Goal: Task Accomplishment & Management: Manage account settings

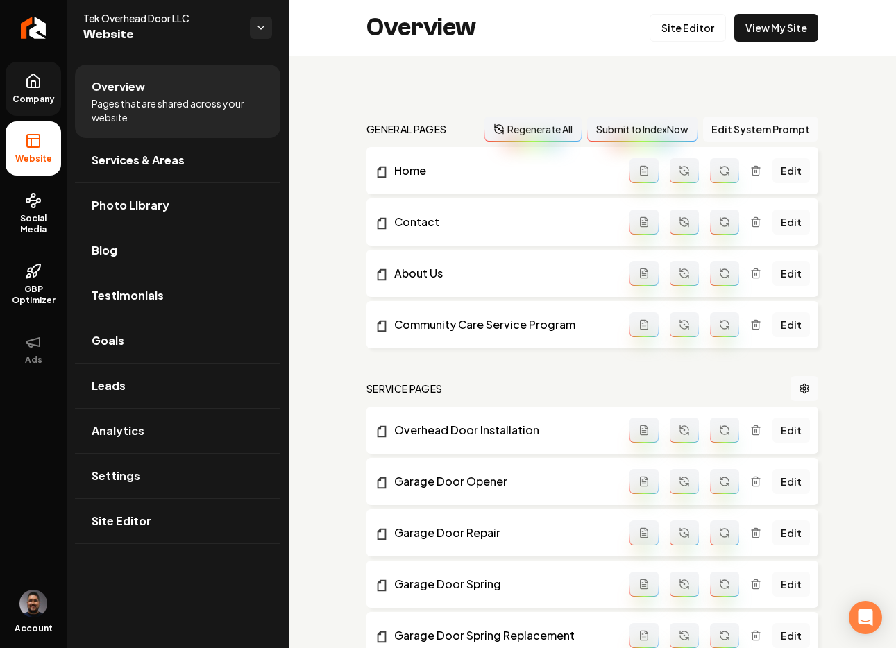
click at [35, 89] on link "Company" at bounding box center [33, 89] width 55 height 54
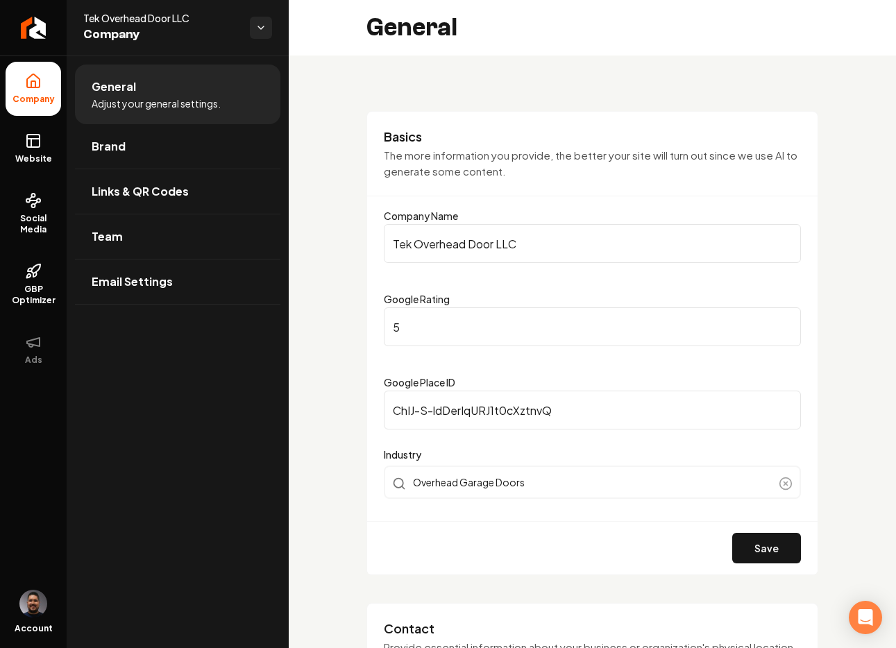
click at [177, 103] on span "Adjust your general settings." at bounding box center [156, 103] width 129 height 14
click at [166, 92] on li "General Adjust your general settings." at bounding box center [177, 95] width 205 height 60
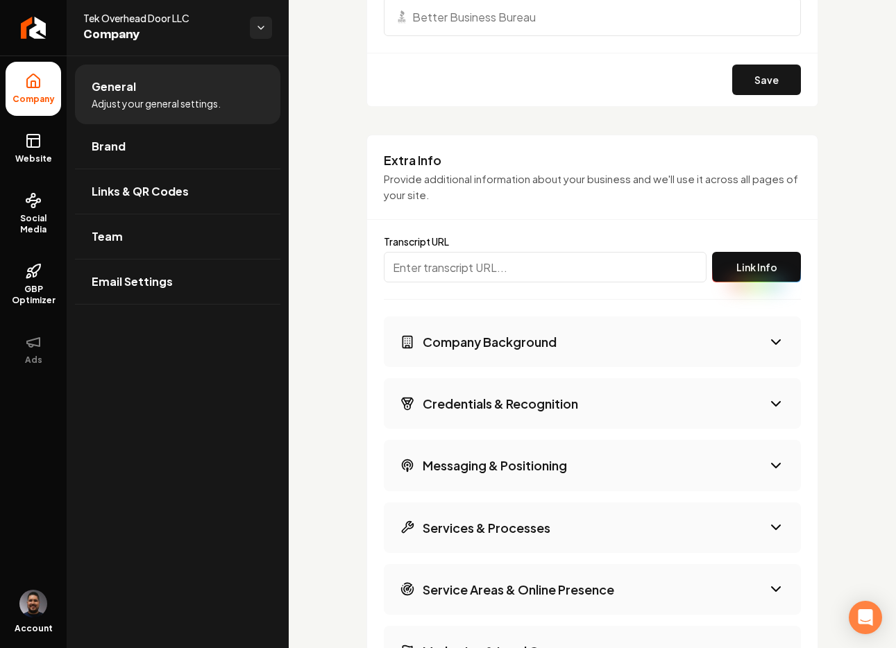
scroll to position [1939, 0]
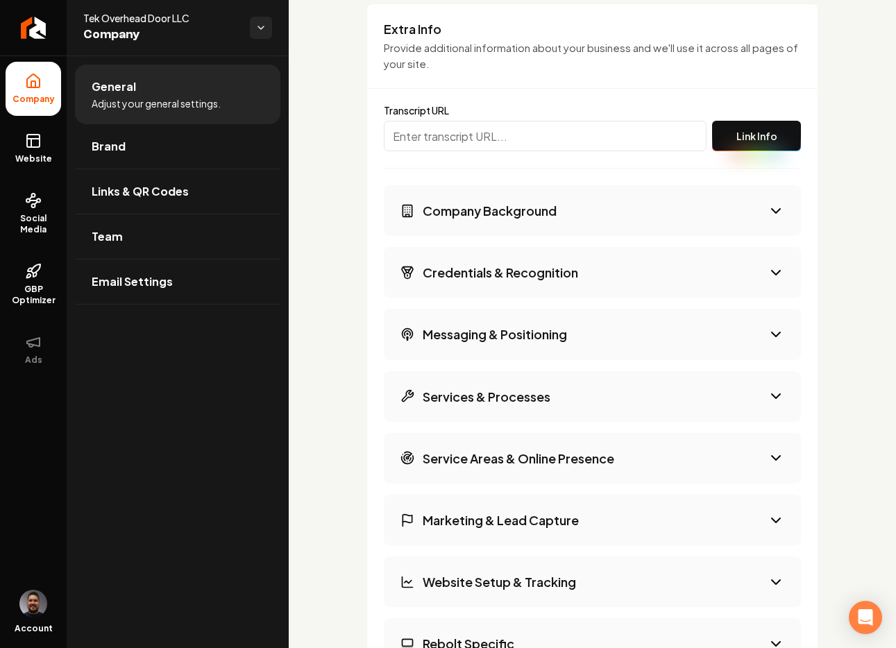
click at [460, 128] on input "Main content area" at bounding box center [545, 136] width 323 height 31
paste input "https://app.fireflies.ai/view/Customer-Onboarding-between-Daniel-Ortega-and-Mor…"
type input "https://app.fireflies.ai/view/Customer-Onboarding-between-Daniel-Ortega-and-Mor…"
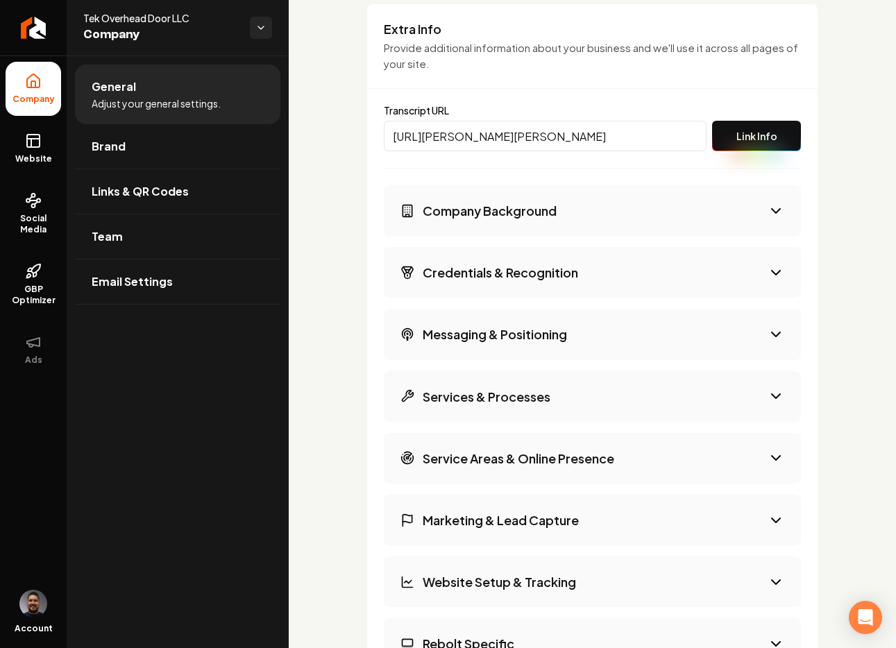
click at [723, 125] on button "Link Info" at bounding box center [756, 136] width 89 height 31
click at [766, 212] on button "Company Background" at bounding box center [592, 210] width 417 height 51
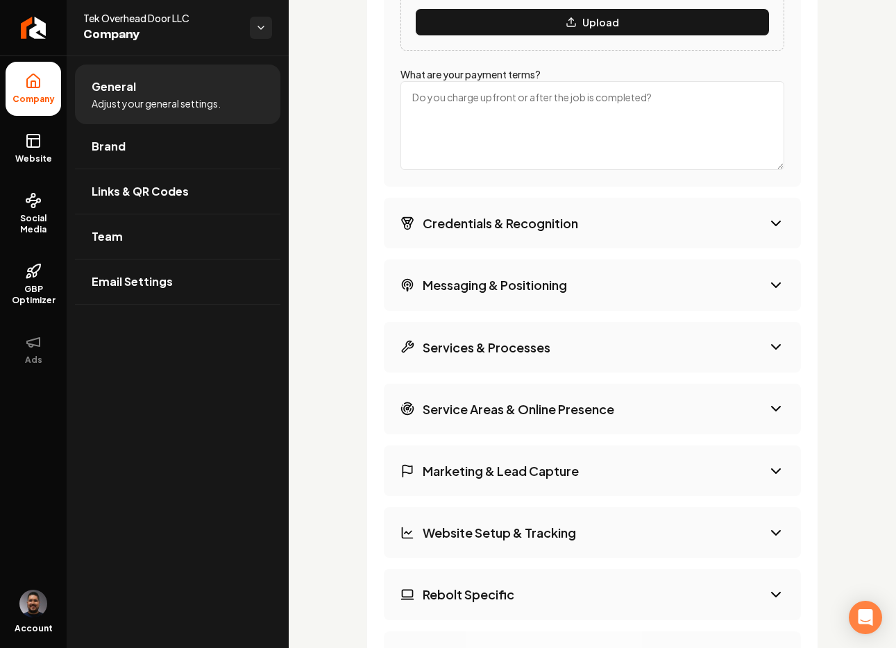
scroll to position [2169, 0]
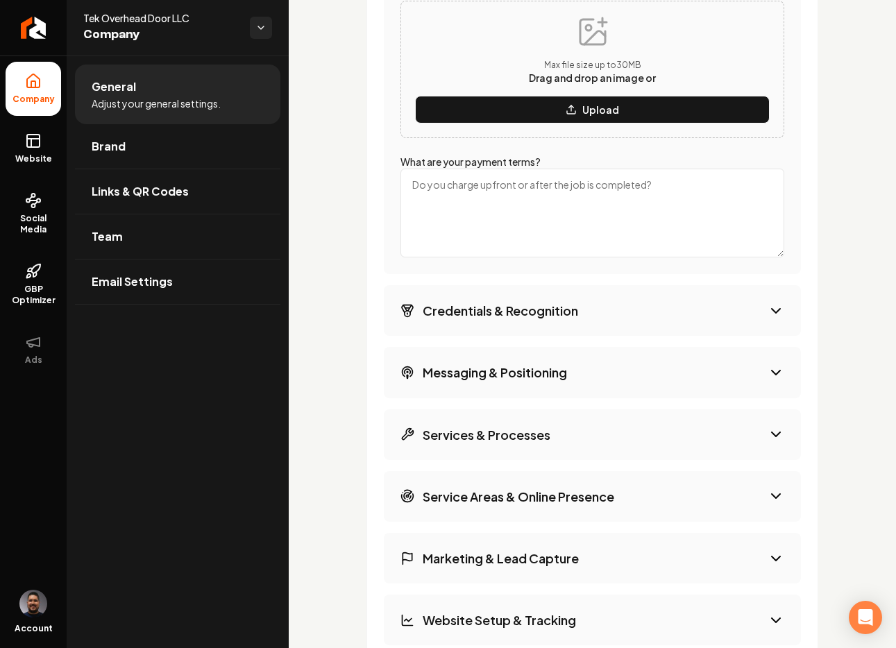
click at [599, 317] on button "Credentials & Recognition" at bounding box center [592, 310] width 417 height 51
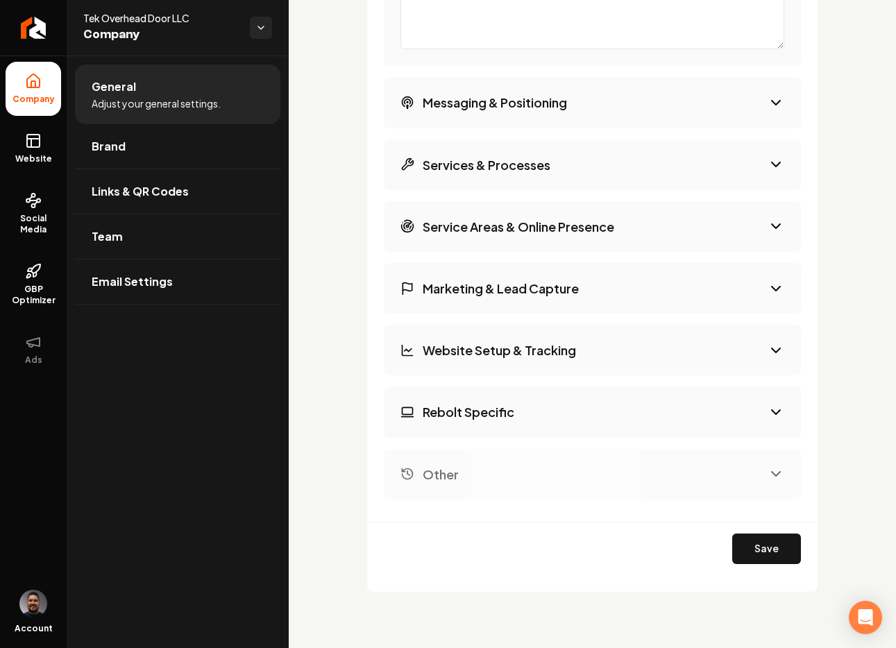
scroll to position [2162, 0]
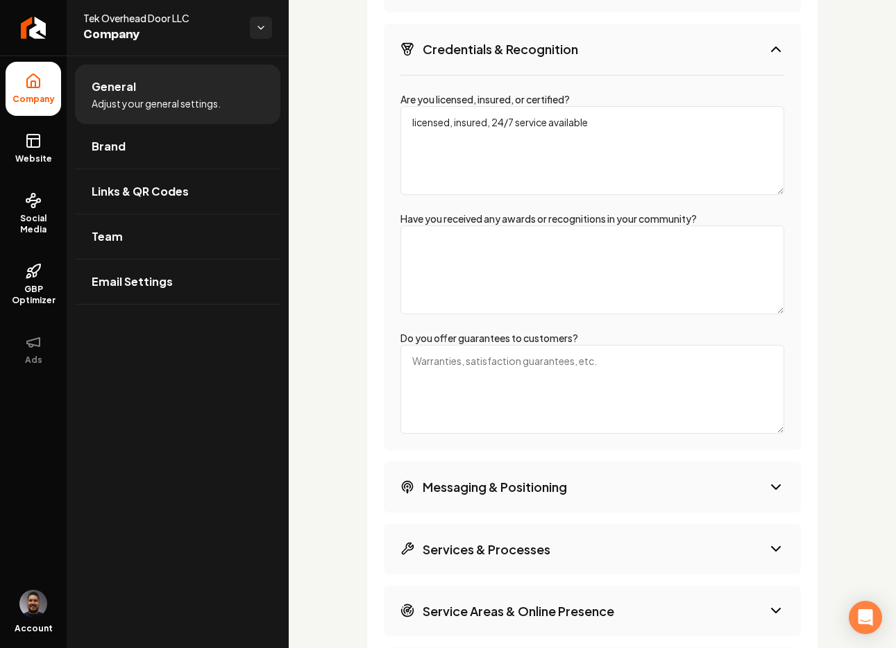
click at [526, 114] on textarea "licensed, insured, 24/7 service available" at bounding box center [592, 150] width 384 height 89
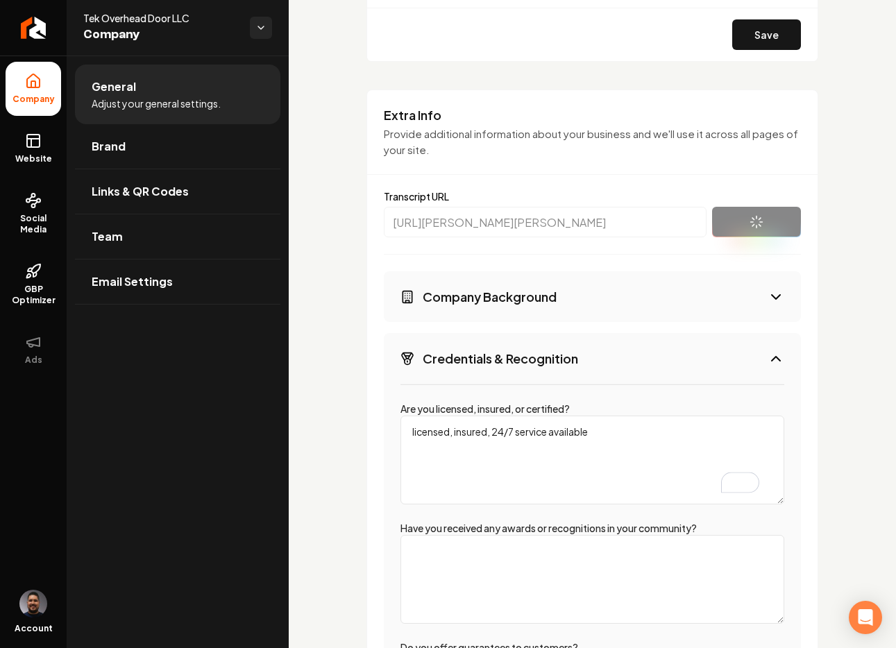
scroll to position [1883, 0]
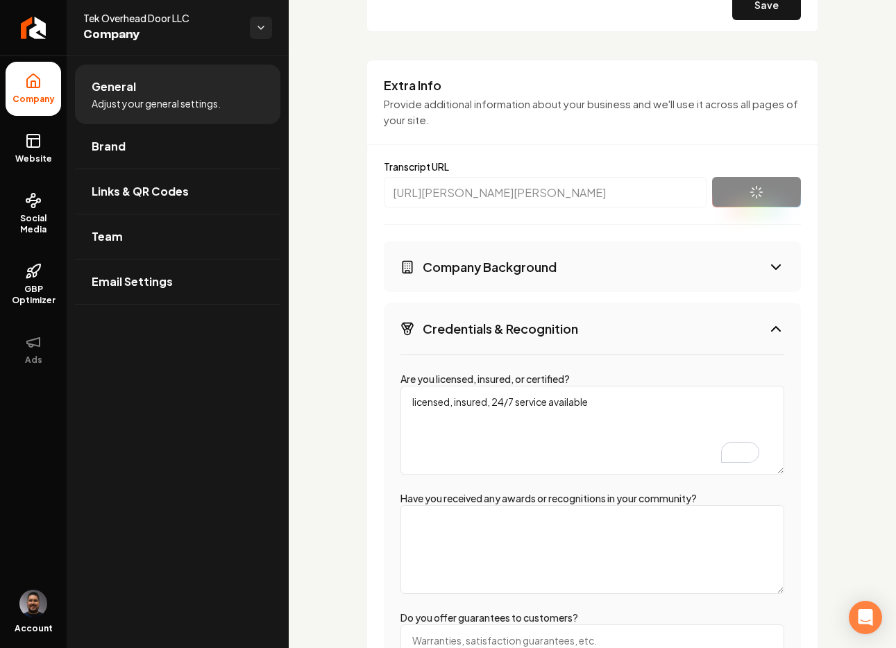
type textarea "No license required in Minnesota. Insured. No certifications."
type textarea "5-star rating on Google (32 reviews as referenced during the call)."
type textarea "One-year warranty on all parts and a one-year workmanship/install warranty (cov…"
